Goal: Task Accomplishment & Management: Complete application form

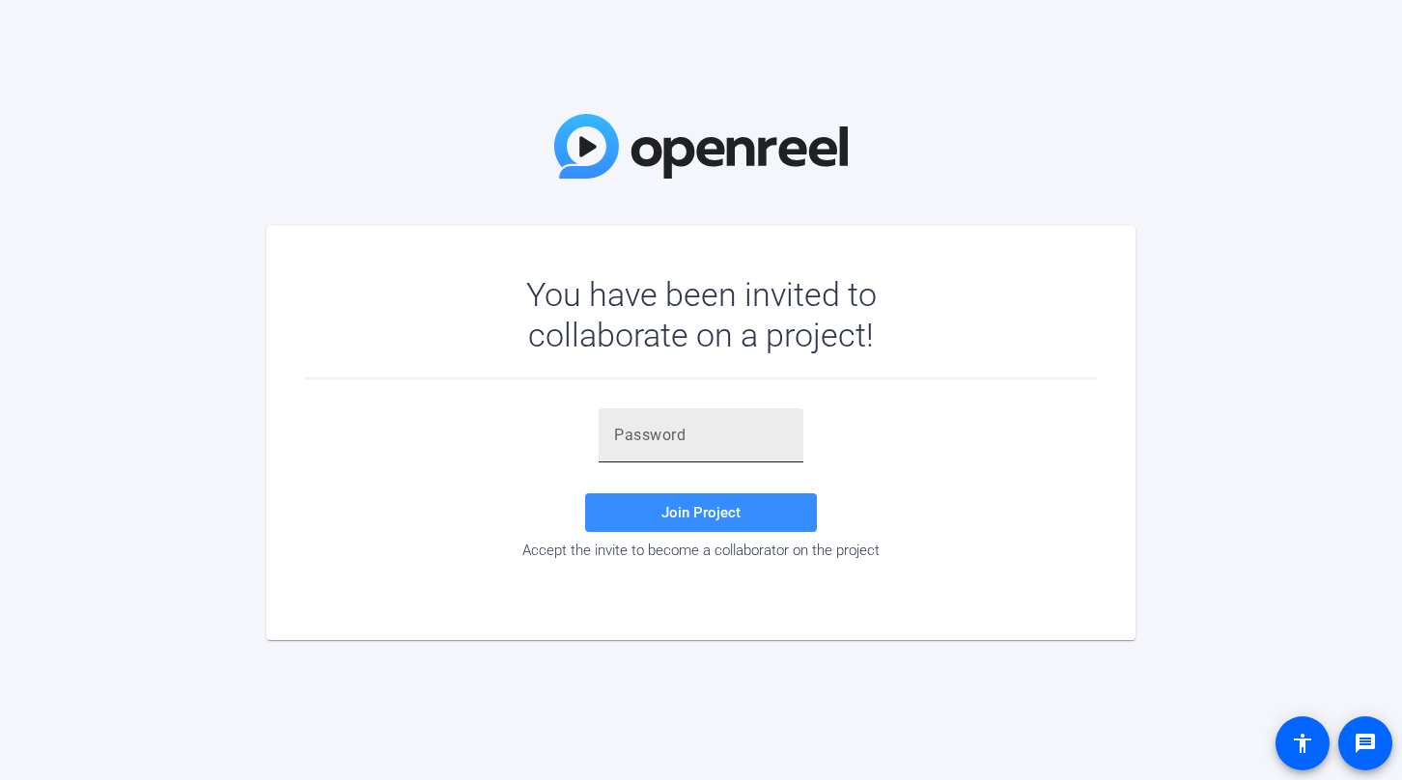
click at [770, 450] on div at bounding box center [701, 435] width 174 height 54
type input "F=ggQ1"
click at [727, 507] on span "Join Project" at bounding box center [700, 512] width 79 height 17
click at [729, 433] on input "F=ggQ1" at bounding box center [701, 435] width 174 height 23
click at [616, 437] on input "F=ggQ1" at bounding box center [701, 435] width 174 height 23
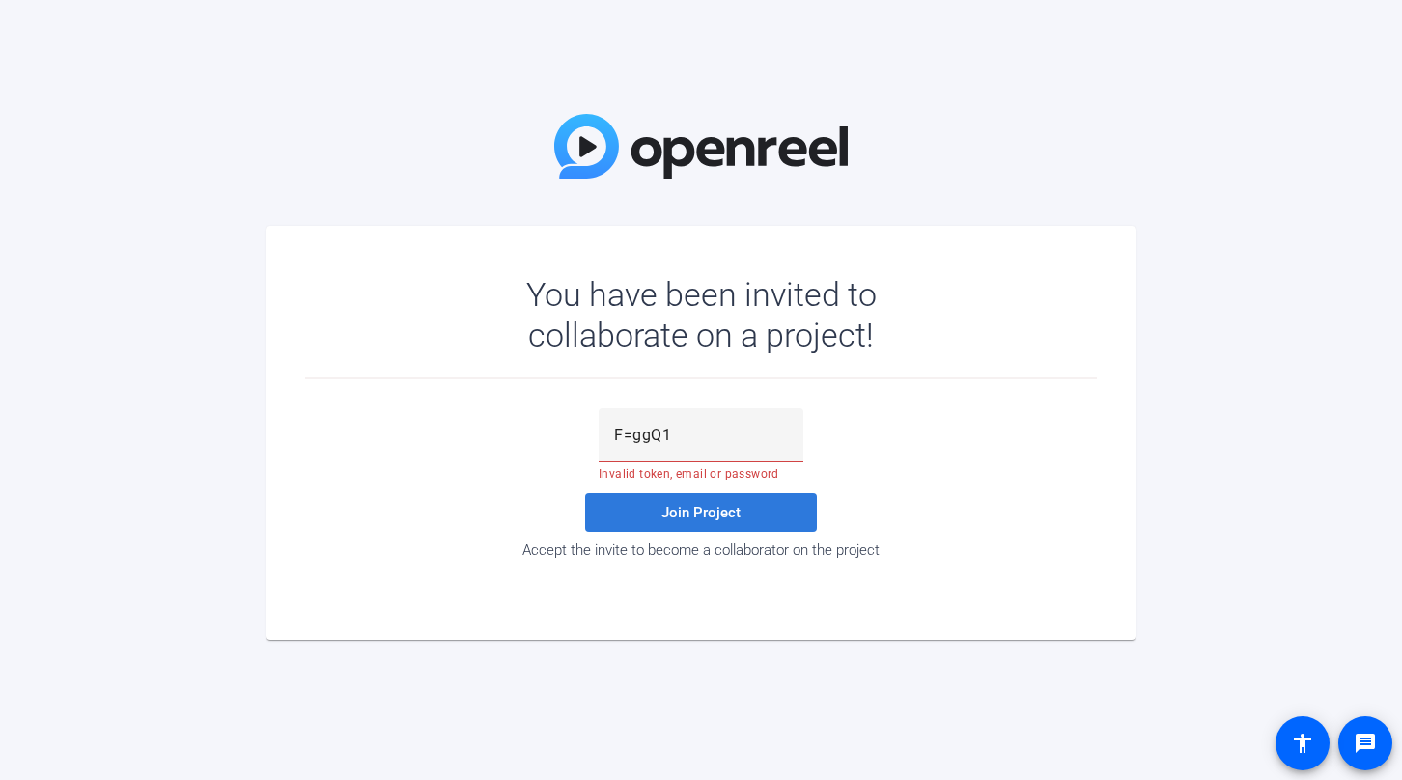
click at [712, 515] on span "Join Project" at bounding box center [700, 512] width 79 height 17
click at [713, 514] on span "Join Project" at bounding box center [700, 512] width 79 height 17
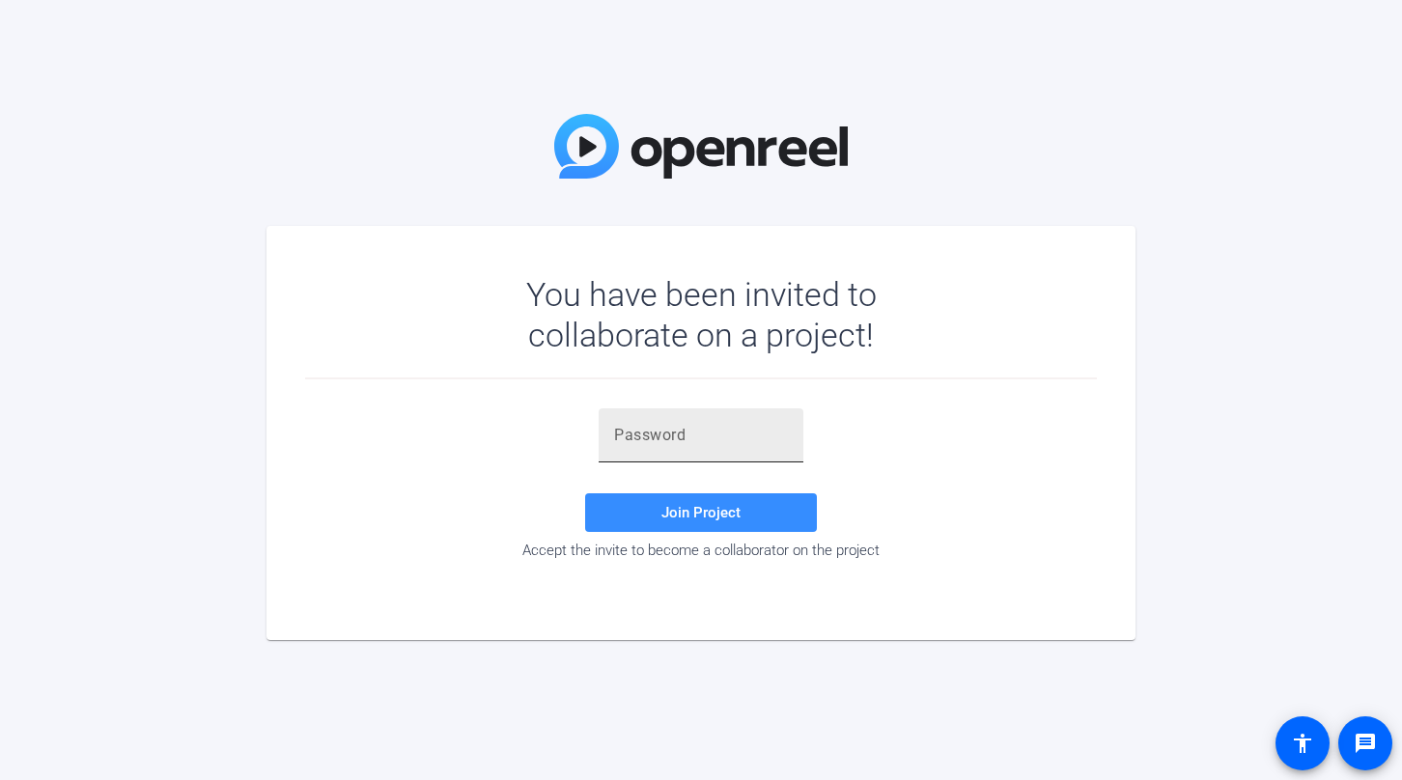
click at [767, 433] on input "text" at bounding box center [701, 435] width 174 height 23
type input ".3W(62"
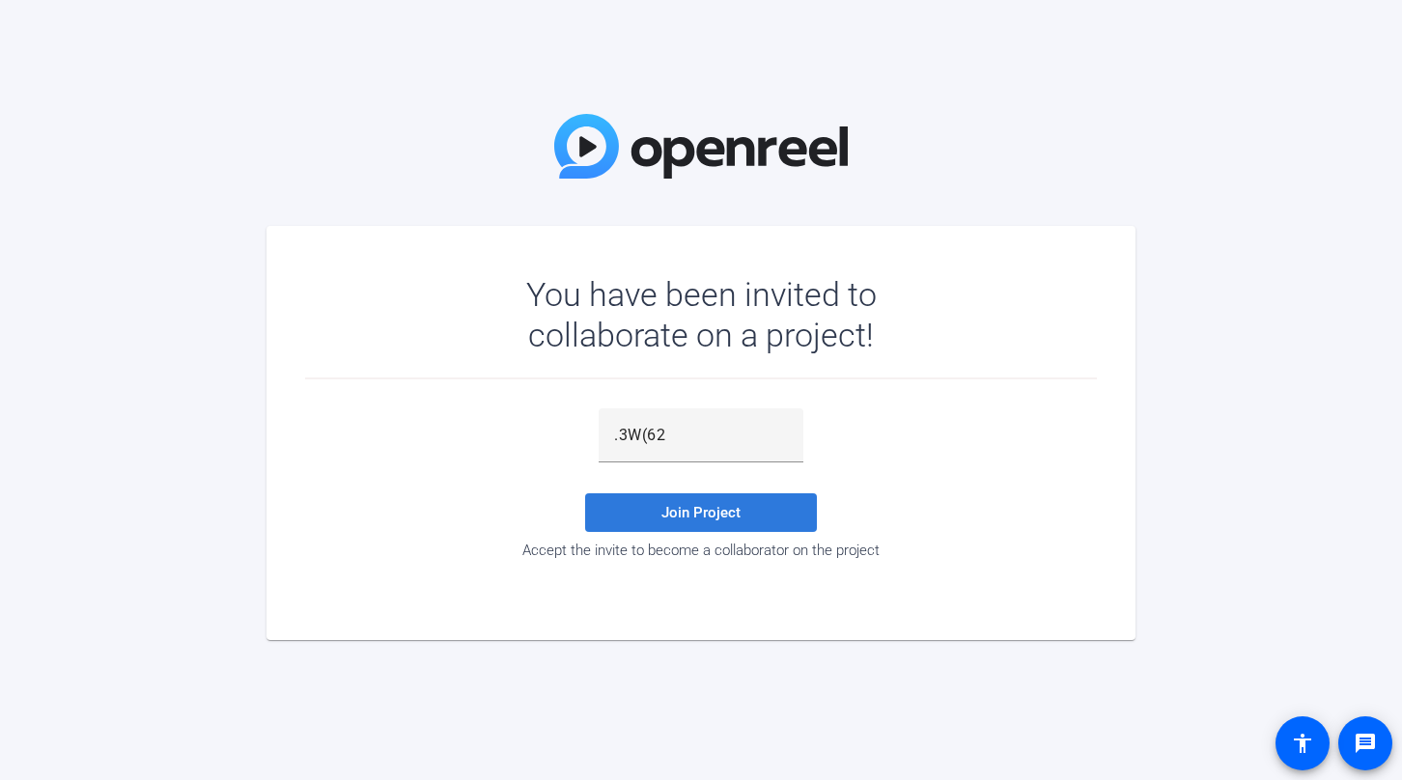
click at [710, 512] on span "Join Project" at bounding box center [700, 512] width 79 height 17
